Goal: Task Accomplishment & Management: Use online tool/utility

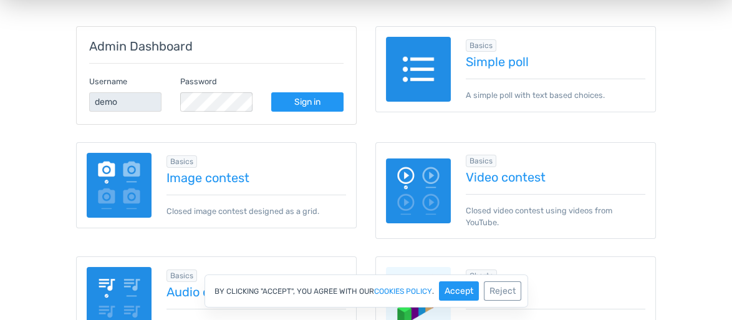
scroll to position [235, 0]
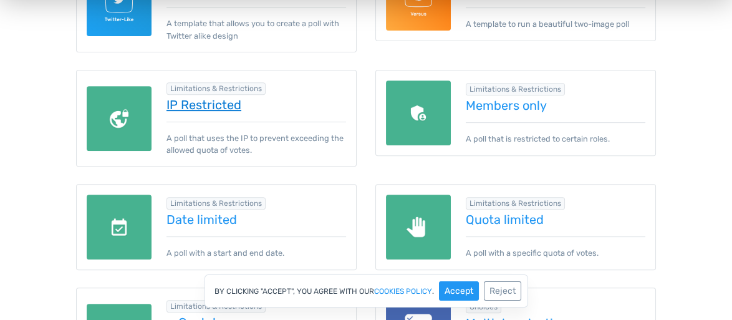
click at [186, 102] on link "IP Restricted" at bounding box center [255, 105] width 179 height 14
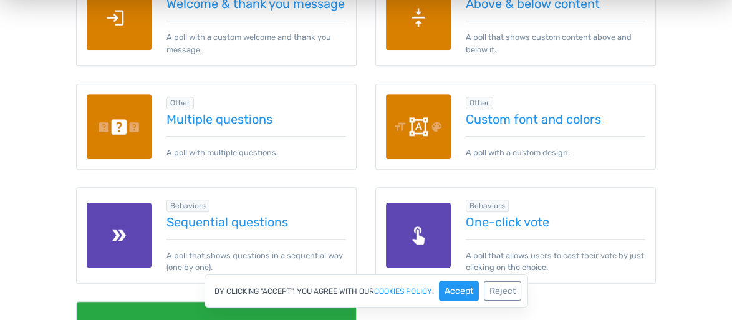
scroll to position [1751, 0]
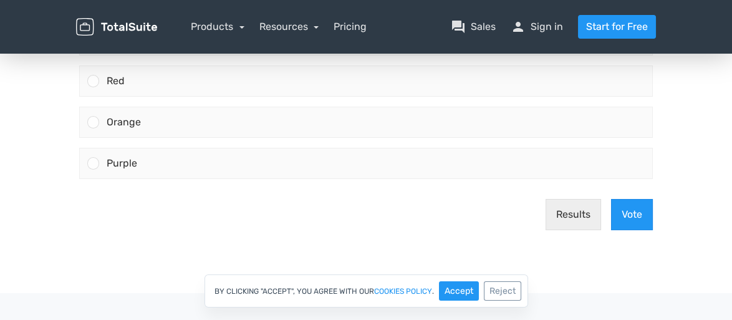
scroll to position [212, 0]
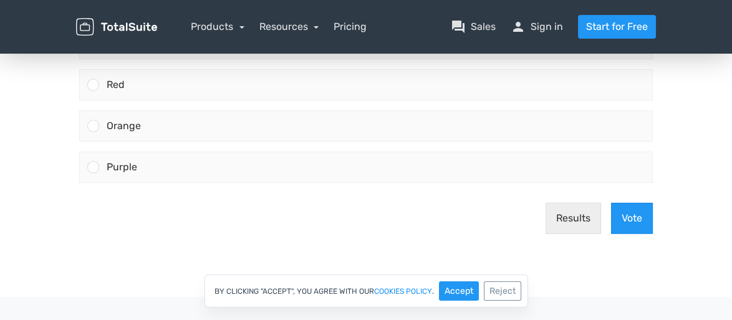
drag, startPoint x: 739, startPoint y: 32, endPoint x: 739, endPoint y: 115, distance: 83.5
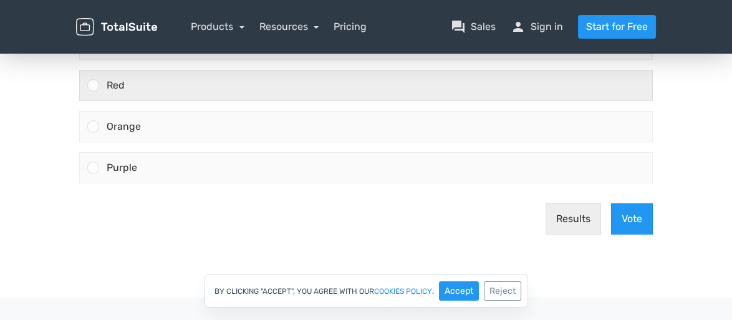
click at [210, 90] on div "Red" at bounding box center [375, 85] width 553 height 30
click at [93, 85] on input "Red" at bounding box center [93, 85] width 0 height 0
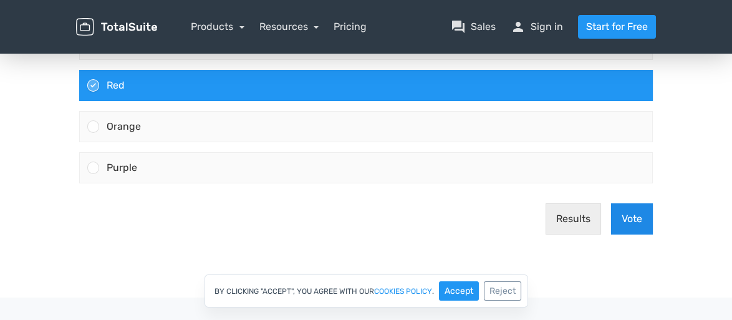
click at [625, 211] on button "Vote" at bounding box center [632, 218] width 42 height 31
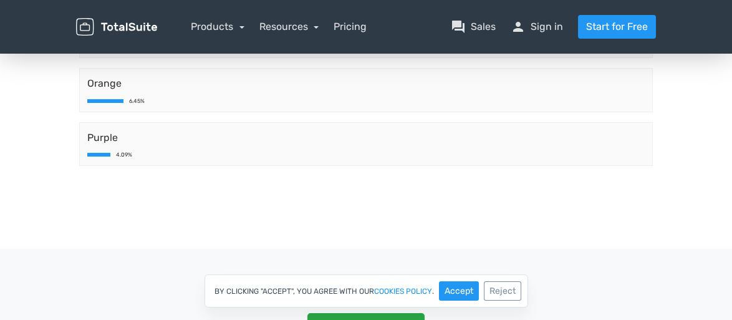
scroll to position [324, 0]
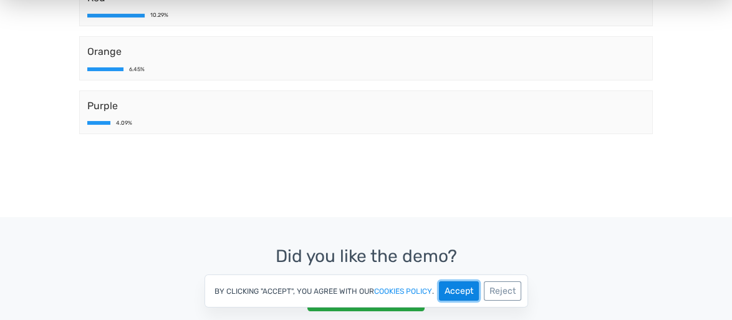
click at [453, 286] on button "Accept" at bounding box center [459, 290] width 40 height 19
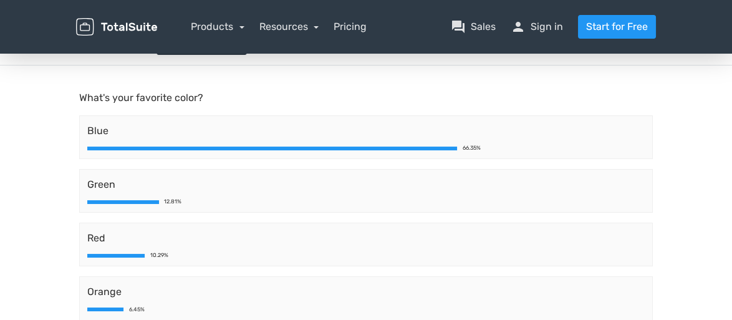
scroll to position [81, 0]
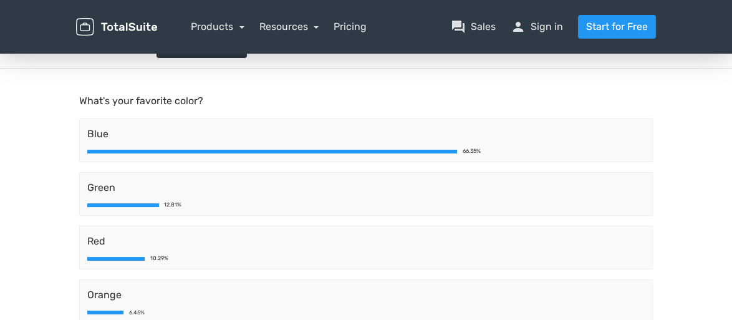
drag, startPoint x: 739, startPoint y: 204, endPoint x: 731, endPoint y: 21, distance: 184.0
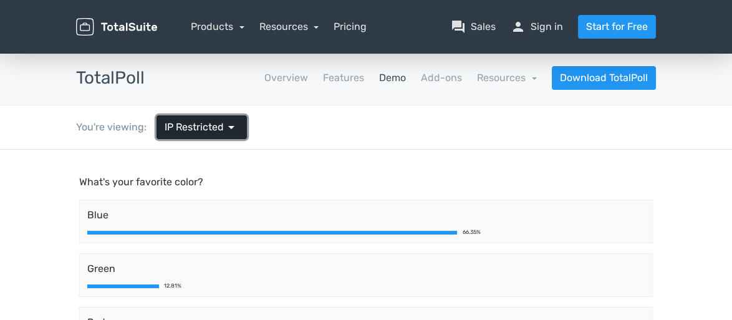
click at [212, 124] on span "IP Restricted" at bounding box center [194, 127] width 59 height 15
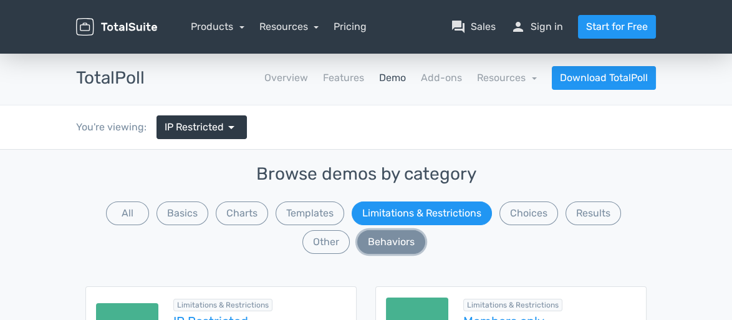
click at [391, 242] on button "Behaviors" at bounding box center [391, 242] width 68 height 24
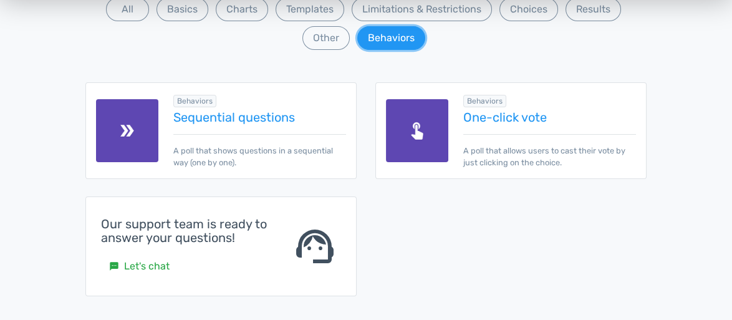
scroll to position [208, 0]
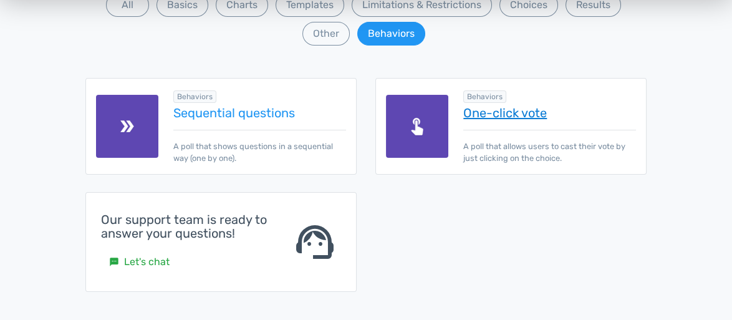
click at [514, 115] on link "One-click vote" at bounding box center [549, 113] width 173 height 14
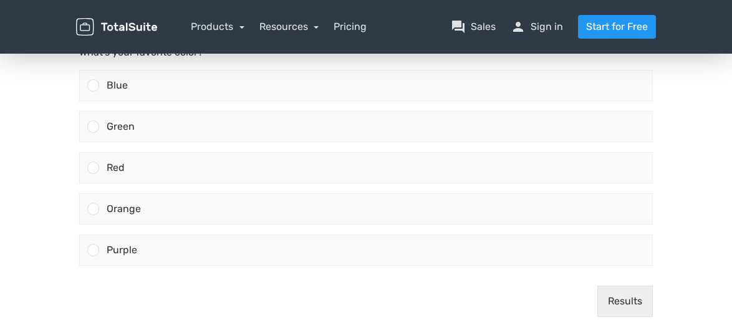
scroll to position [145, 0]
